Goal: Information Seeking & Learning: Learn about a topic

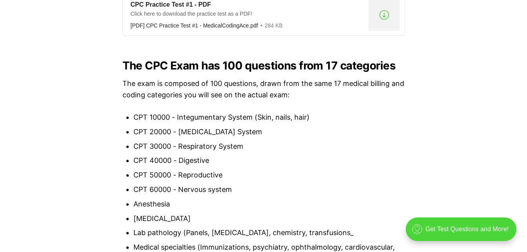
scroll to position [706, 0]
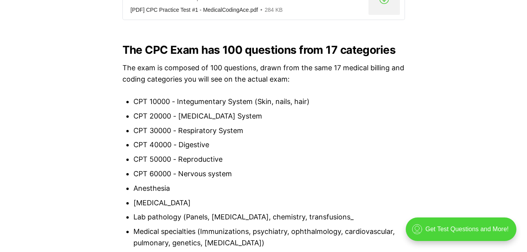
click at [218, 100] on li "CPT 10000 - Integumentary System (Skin, nails, hair)" at bounding box center [268, 101] width 271 height 11
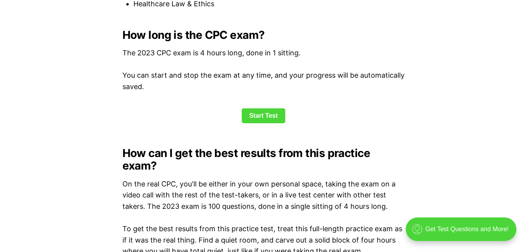
scroll to position [1035, 0]
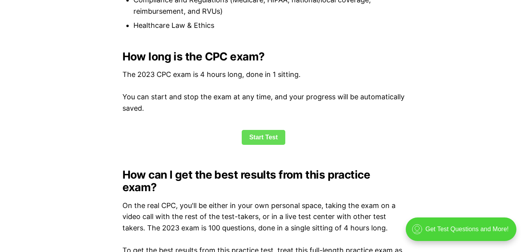
click at [268, 136] on link "Start Test" at bounding box center [264, 137] width 44 height 15
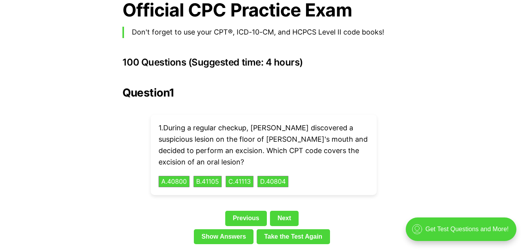
scroll to position [1718, 0]
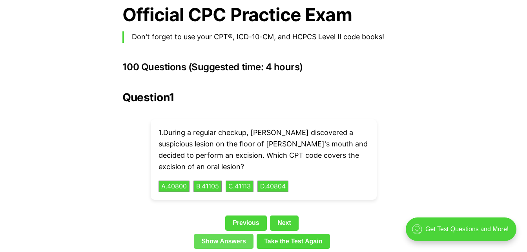
click at [227, 234] on link "Show Answers" at bounding box center [224, 241] width 60 height 15
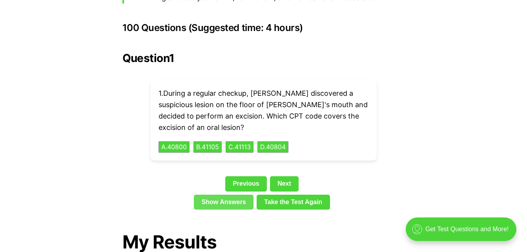
scroll to position [1756, 0]
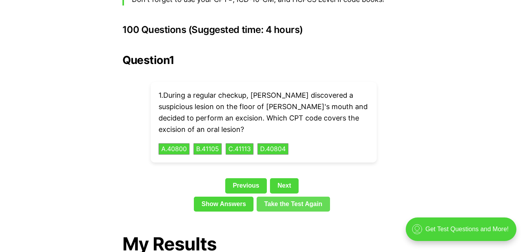
click at [291, 196] on link "Take the Test Again" at bounding box center [292, 203] width 73 height 15
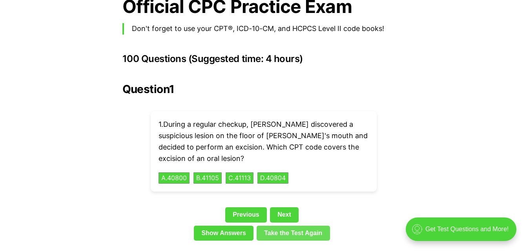
scroll to position [1738, 0]
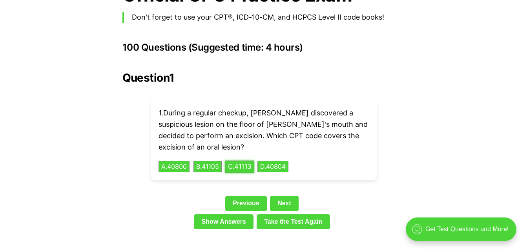
click at [245, 160] on button "C . 41113" at bounding box center [239, 166] width 29 height 12
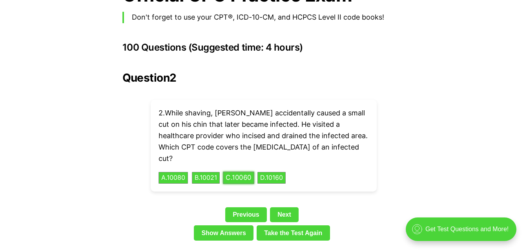
click at [243, 172] on button "C . 10060" at bounding box center [238, 178] width 31 height 12
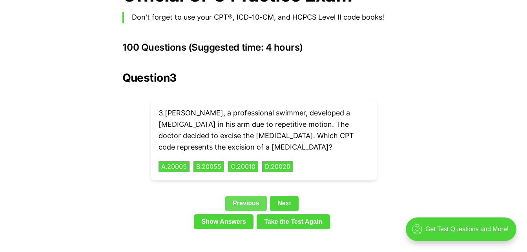
click at [249, 196] on link "Previous" at bounding box center [246, 203] width 42 height 15
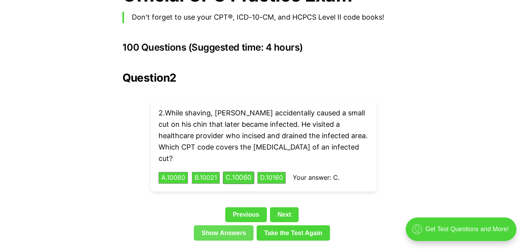
click at [234, 225] on link "Show Answers" at bounding box center [224, 232] width 60 height 15
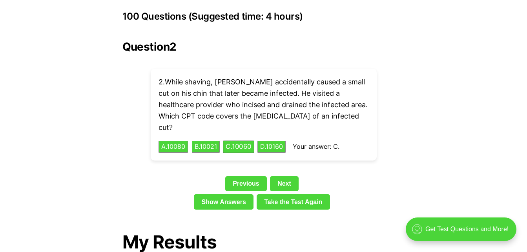
scroll to position [1755, 0]
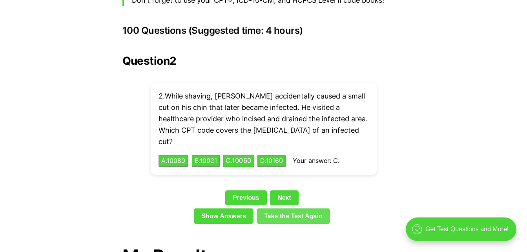
click at [283, 208] on link "Take the Test Again" at bounding box center [292, 215] width 73 height 15
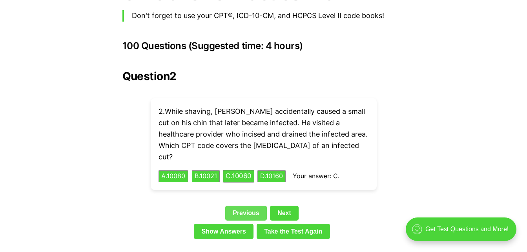
scroll to position [1740, 0]
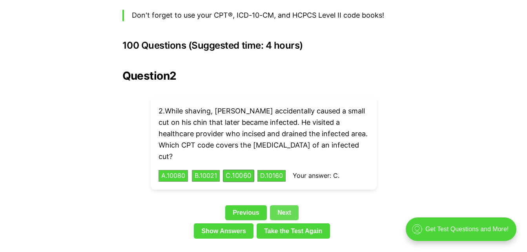
click at [282, 205] on link "Next" at bounding box center [284, 212] width 29 height 15
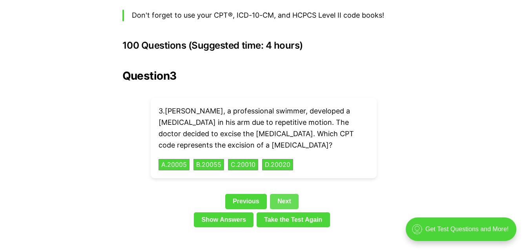
click at [291, 194] on link "Next" at bounding box center [284, 201] width 29 height 15
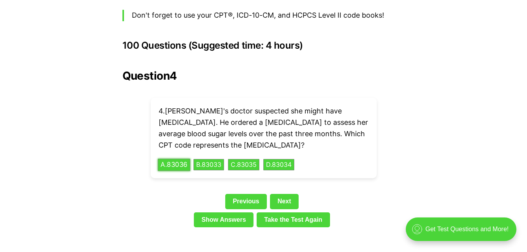
click at [173, 158] on button "A . 83036" at bounding box center [174, 164] width 33 height 12
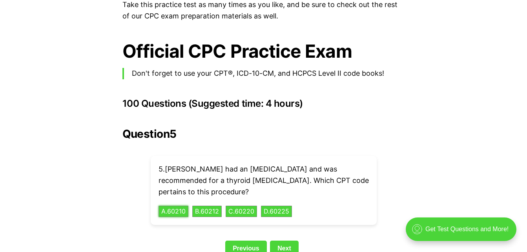
scroll to position [1677, 0]
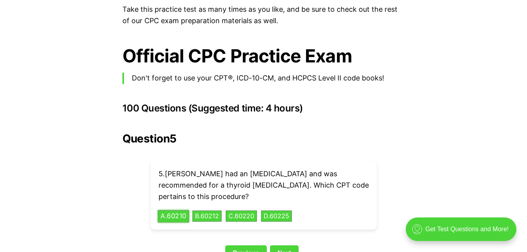
click at [182, 210] on button "A . 60210" at bounding box center [173, 216] width 31 height 12
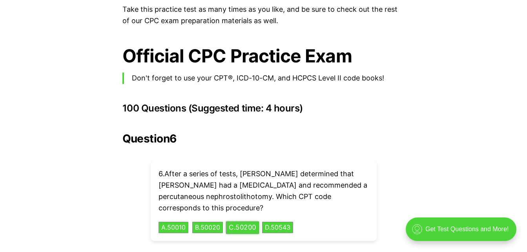
click at [258, 220] on div "6 . After a series of tests, [PERSON_NAME] determined that [PERSON_NAME] had a …" at bounding box center [264, 200] width 226 height 80
click at [255, 221] on button "C . 50200" at bounding box center [242, 227] width 33 height 12
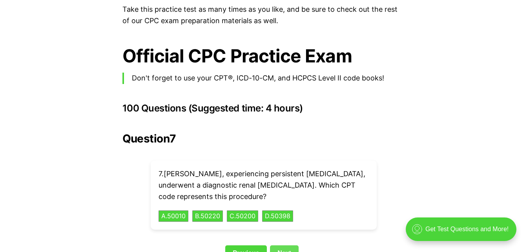
click at [289, 245] on link "Next" at bounding box center [284, 252] width 29 height 15
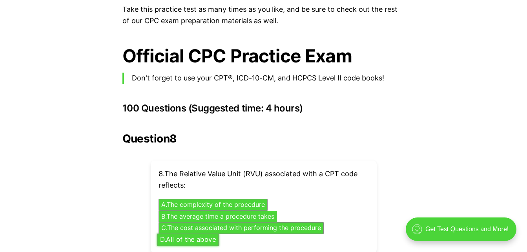
click at [197, 233] on button "D . All of the above" at bounding box center [188, 239] width 62 height 12
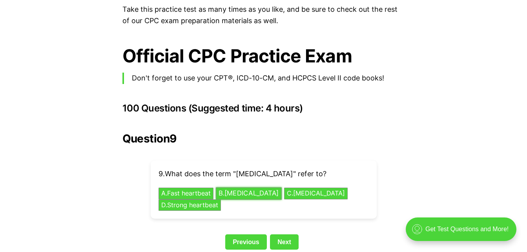
click at [267, 187] on button "B . [MEDICAL_DATA]" at bounding box center [249, 193] width 66 height 12
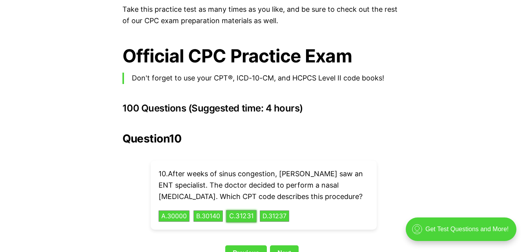
click at [252, 210] on button "C . 31231" at bounding box center [241, 216] width 31 height 12
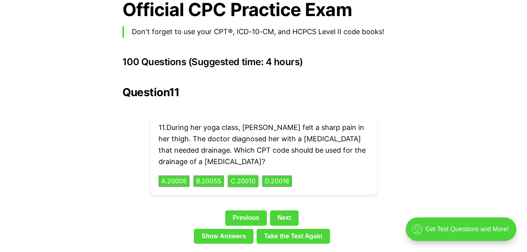
scroll to position [1724, 0]
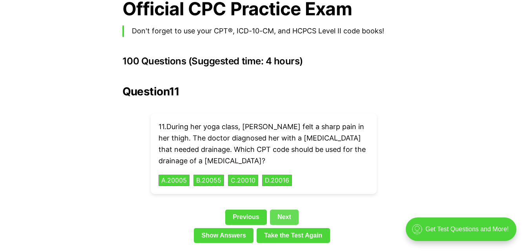
click at [284, 209] on link "Next" at bounding box center [284, 216] width 29 height 15
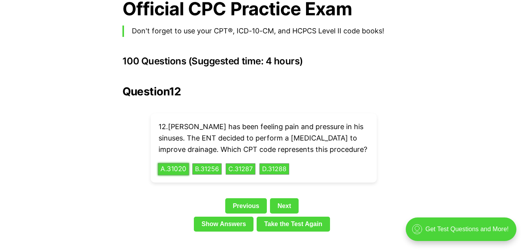
click at [171, 163] on button "A . 31020" at bounding box center [173, 169] width 31 height 12
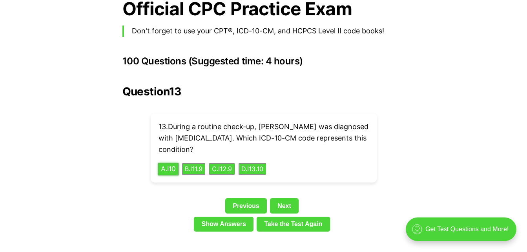
click at [169, 163] on button "A . I10" at bounding box center [168, 169] width 21 height 12
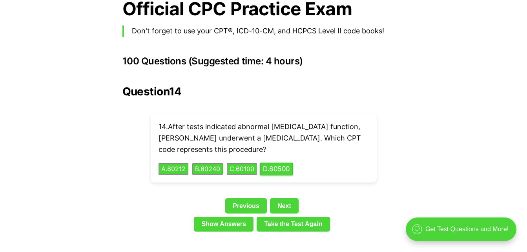
click at [287, 163] on button "D . 60500" at bounding box center [276, 169] width 33 height 12
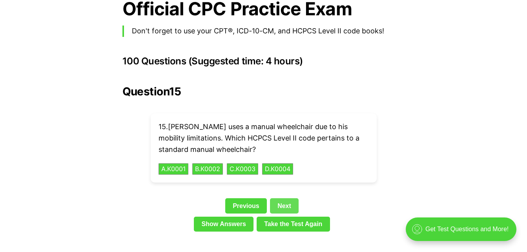
click at [287, 198] on link "Next" at bounding box center [284, 205] width 29 height 15
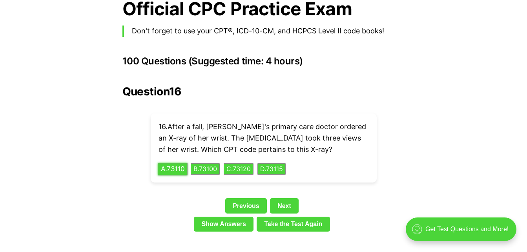
click at [186, 163] on button "A . 73110" at bounding box center [173, 169] width 30 height 12
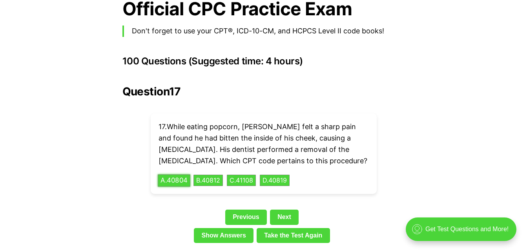
click at [182, 174] on button "A . 40804" at bounding box center [174, 180] width 33 height 12
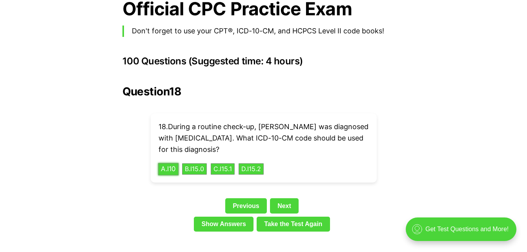
click at [163, 163] on button "A . I10" at bounding box center [168, 169] width 21 height 12
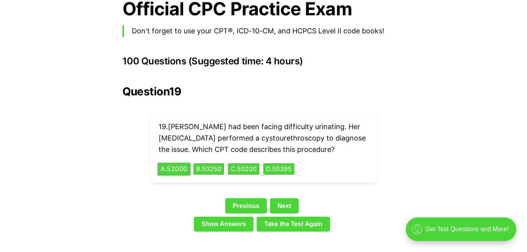
click at [173, 163] on button "A . 52000" at bounding box center [174, 169] width 33 height 12
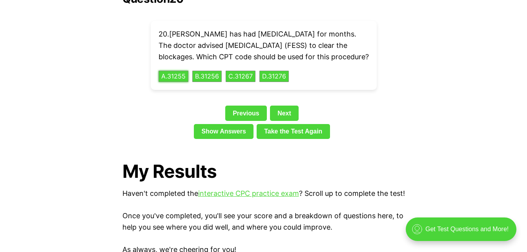
scroll to position [1818, 0]
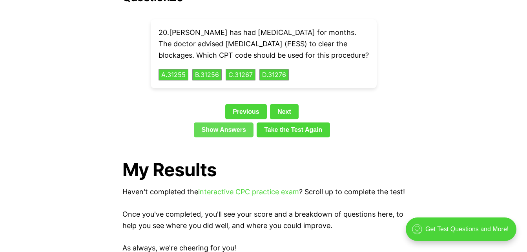
click at [236, 125] on link "Show Answers" at bounding box center [224, 129] width 60 height 15
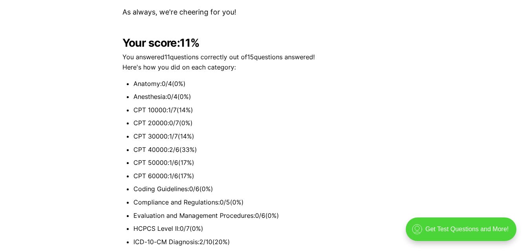
scroll to position [2054, 0]
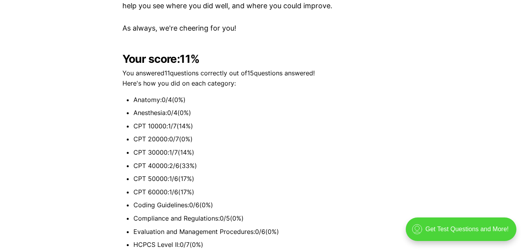
click at [236, 118] on li "Anesthesia : 0 / 4 ( 0 %)" at bounding box center [268, 113] width 271 height 10
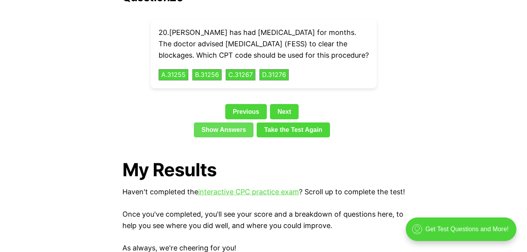
scroll to position [1803, 0]
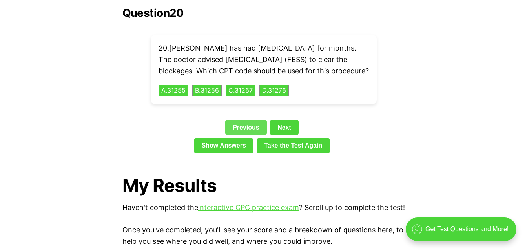
click at [252, 124] on link "Previous" at bounding box center [246, 127] width 42 height 15
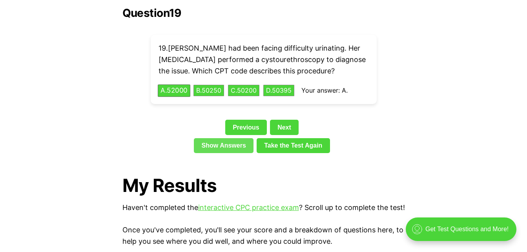
click at [229, 138] on link "Show Answers" at bounding box center [224, 145] width 60 height 15
